Goal: Information Seeking & Learning: Learn about a topic

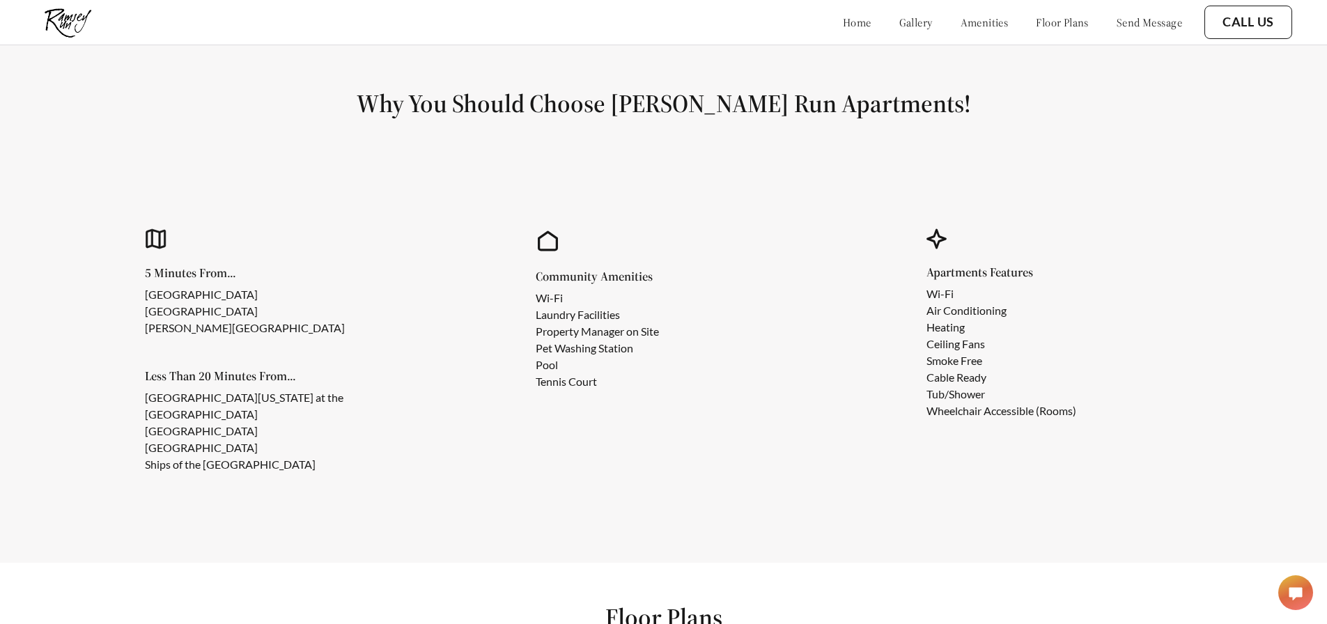
scroll to position [1182, 0]
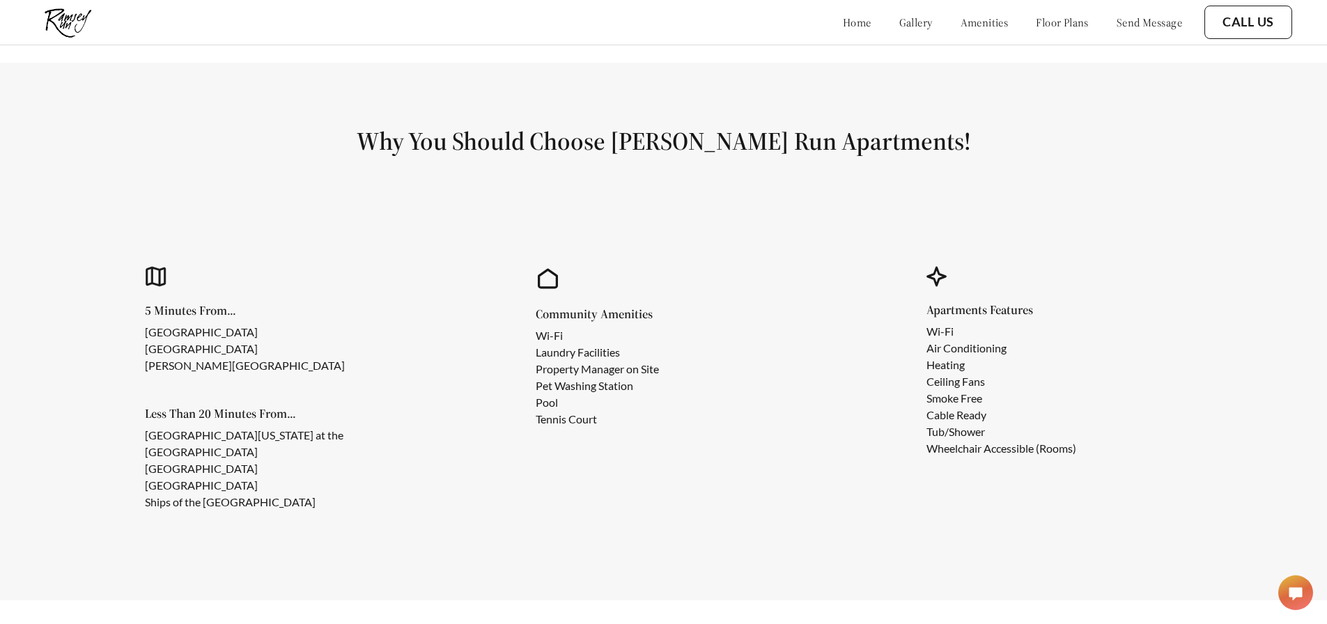
click at [900, 21] on link "gallery" at bounding box center [916, 22] width 33 height 14
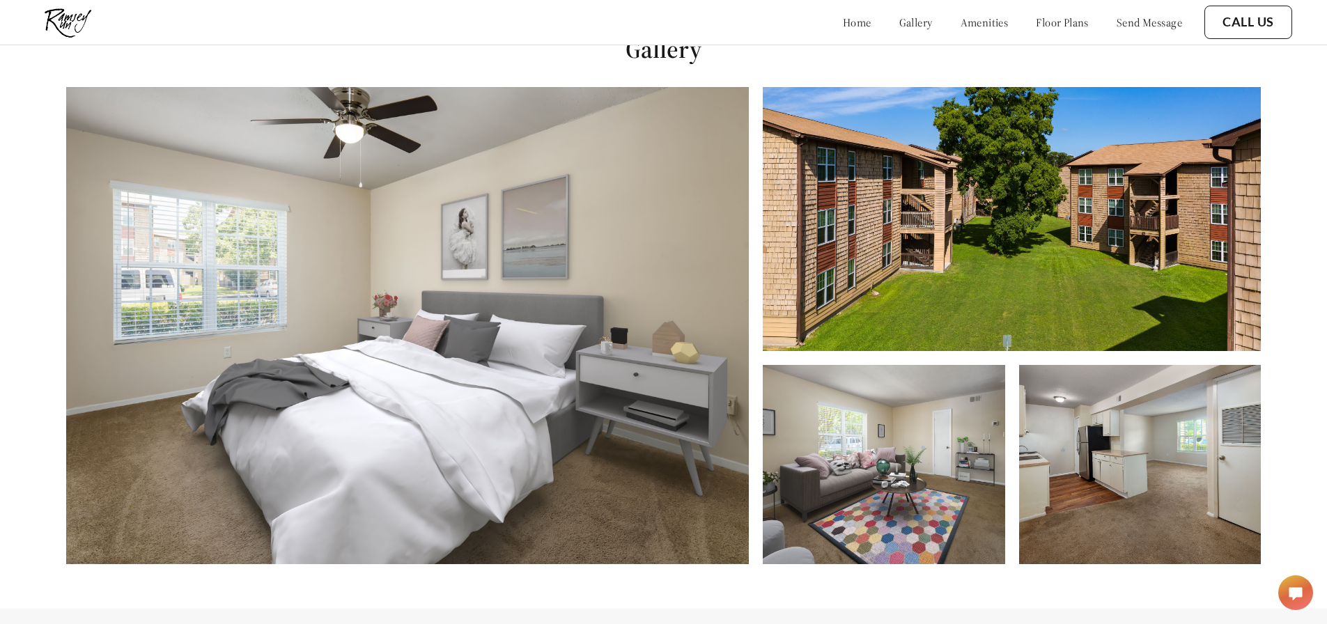
scroll to position [635, 0]
click at [682, 380] on img at bounding box center [407, 326] width 683 height 477
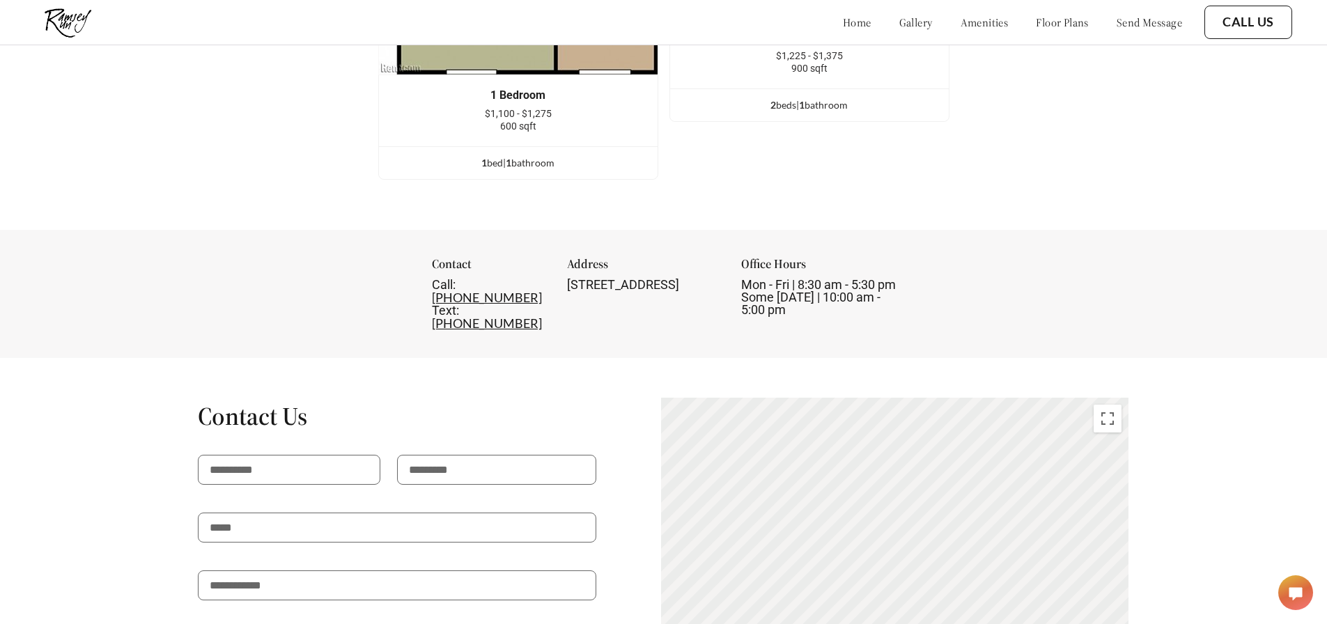
scroll to position [1959, 0]
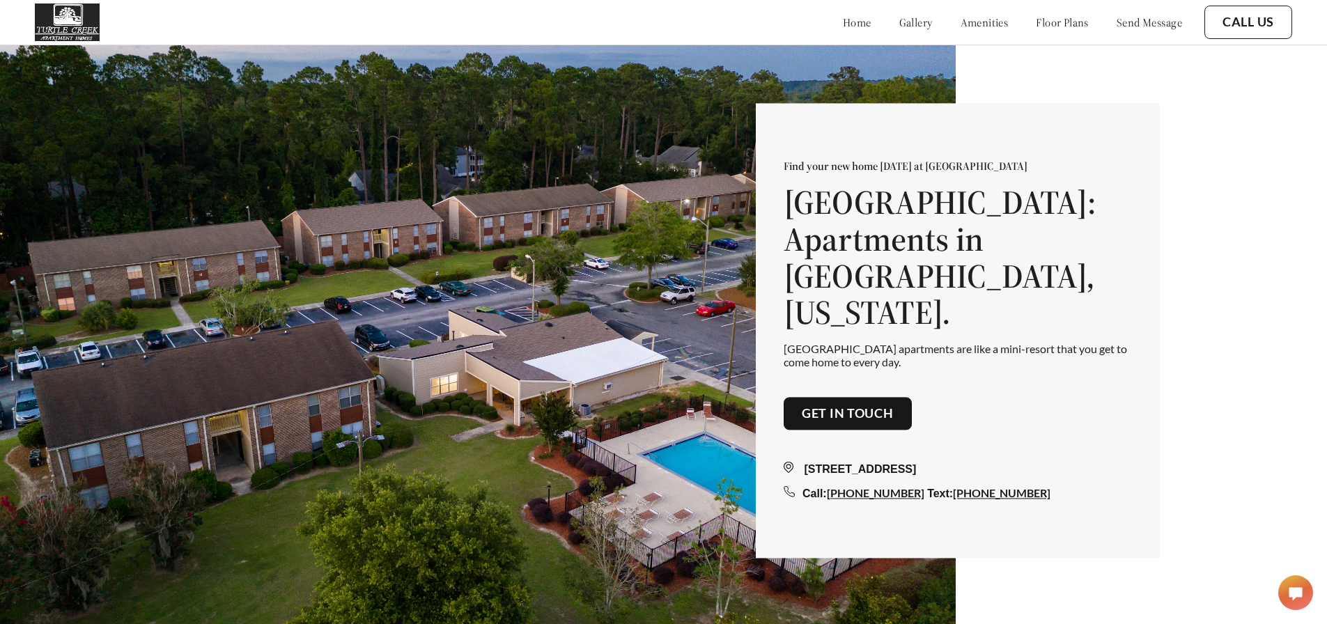
click at [513, 480] on img at bounding box center [478, 357] width 956 height 624
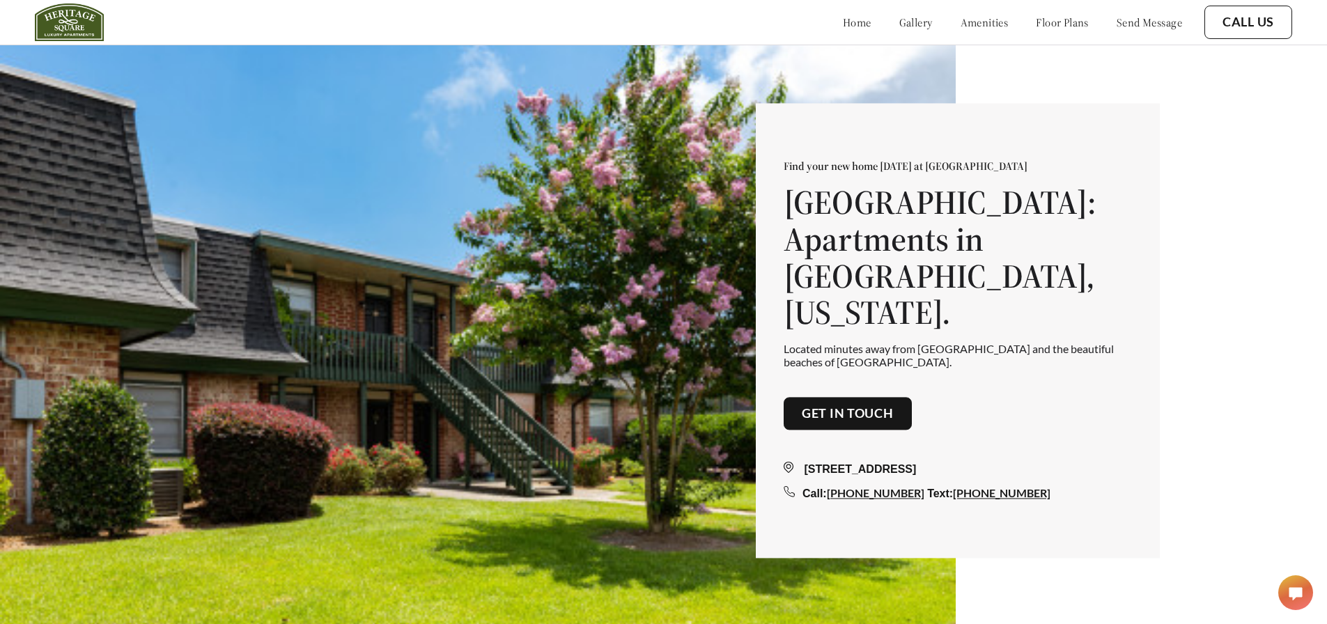
click at [530, 539] on img at bounding box center [478, 357] width 956 height 624
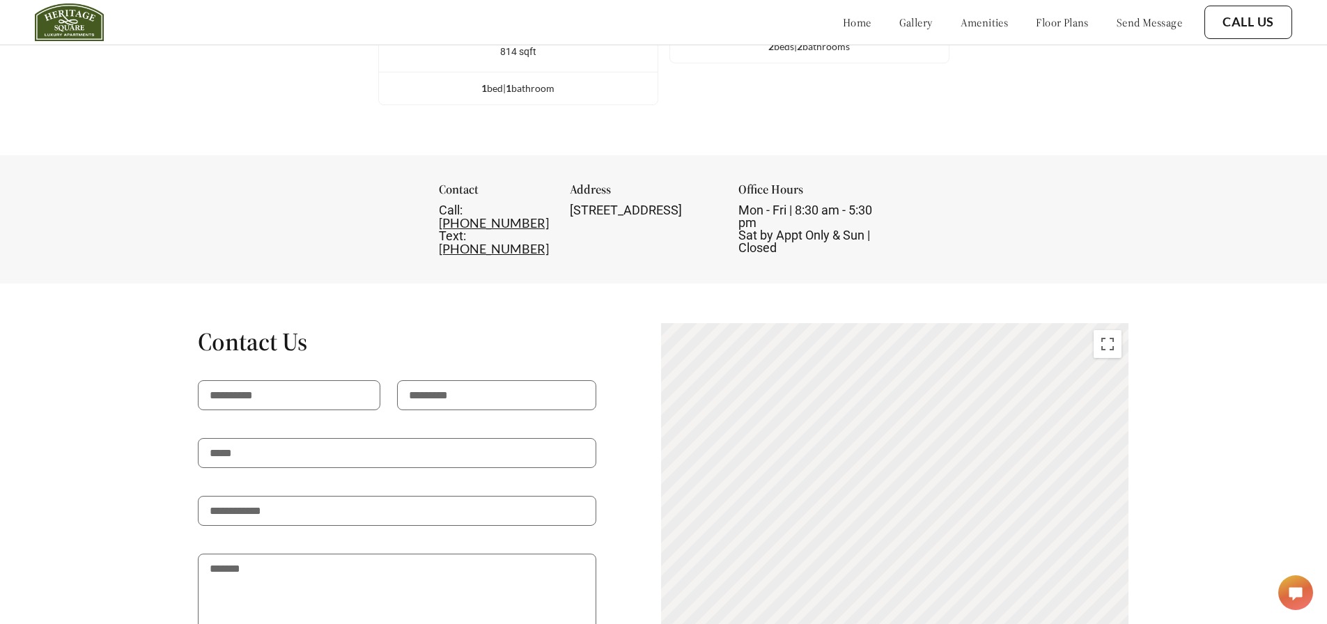
scroll to position [2237, 0]
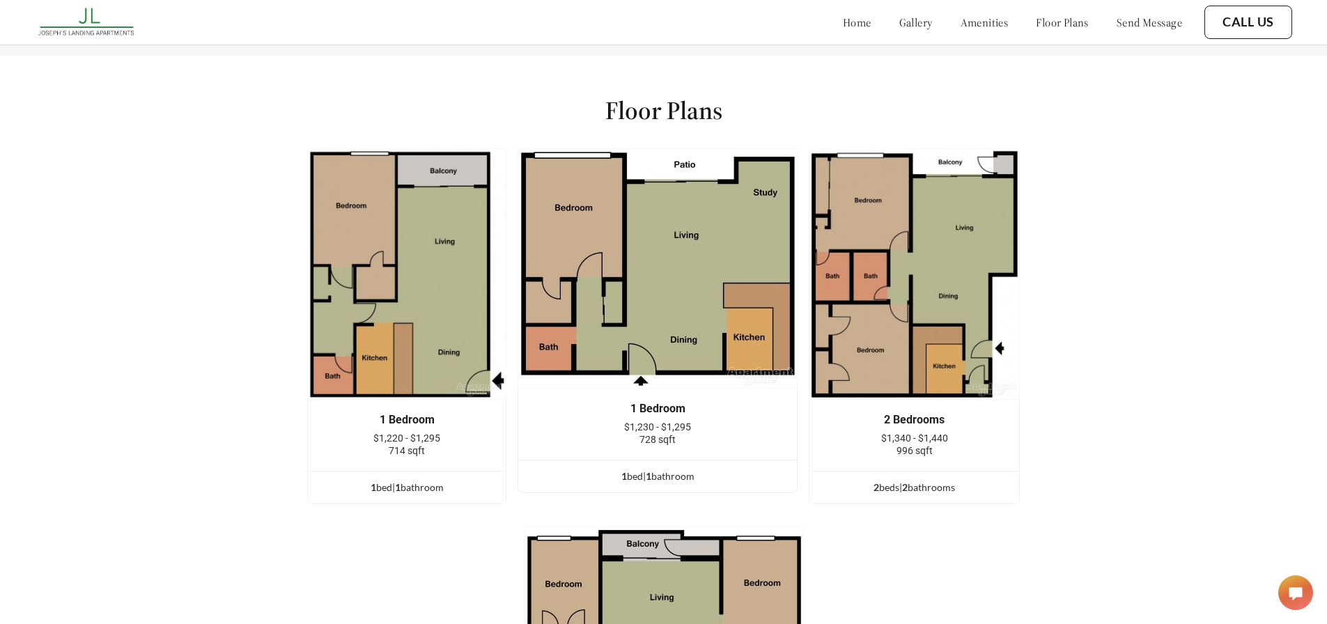
scroll to position [1672, 0]
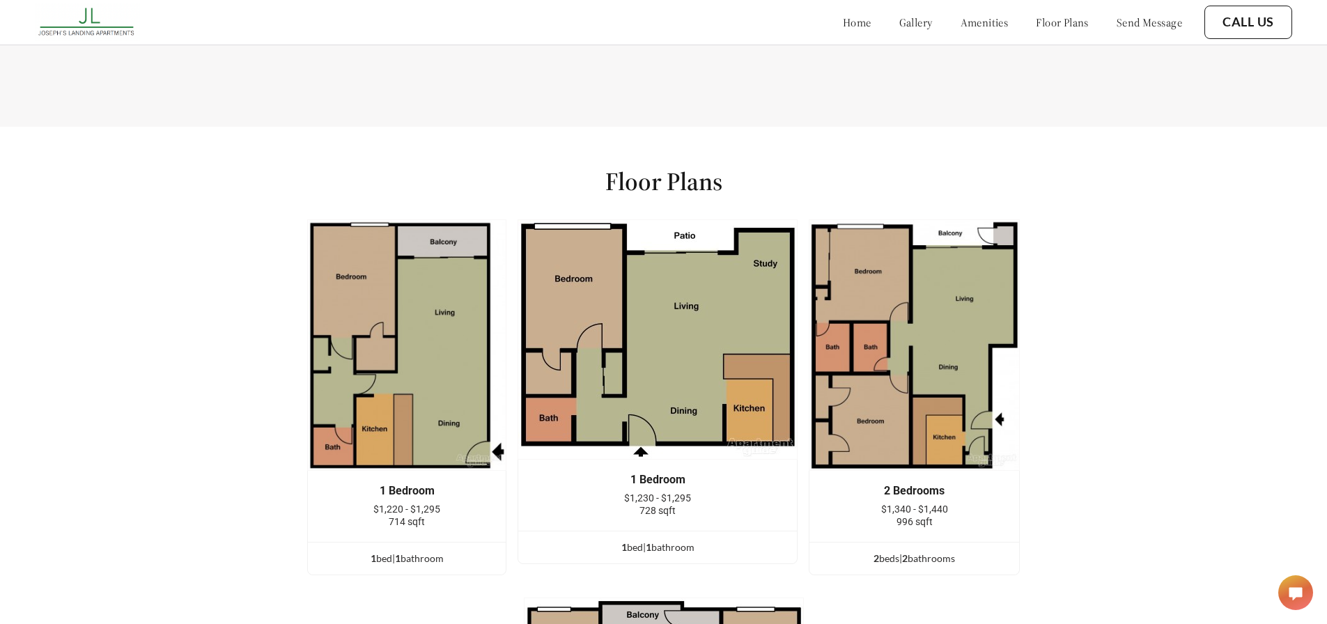
click at [900, 24] on link "gallery" at bounding box center [916, 22] width 33 height 14
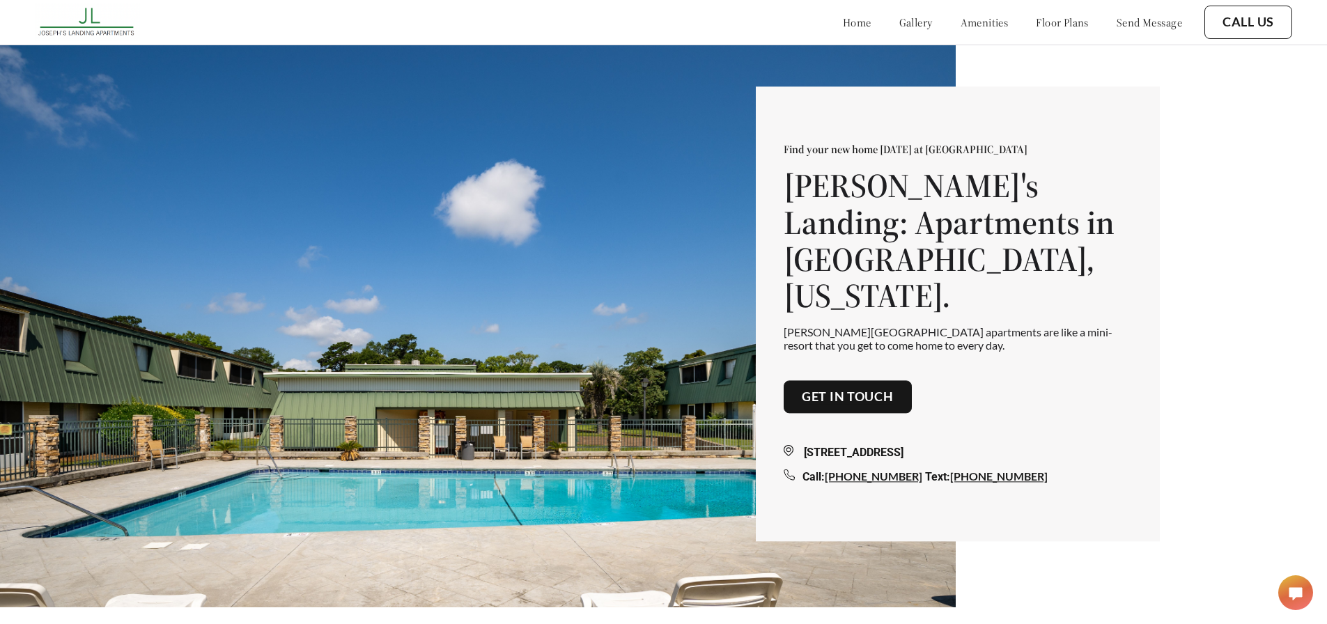
scroll to position [8, 0]
